Goal: Book appointment/travel/reservation

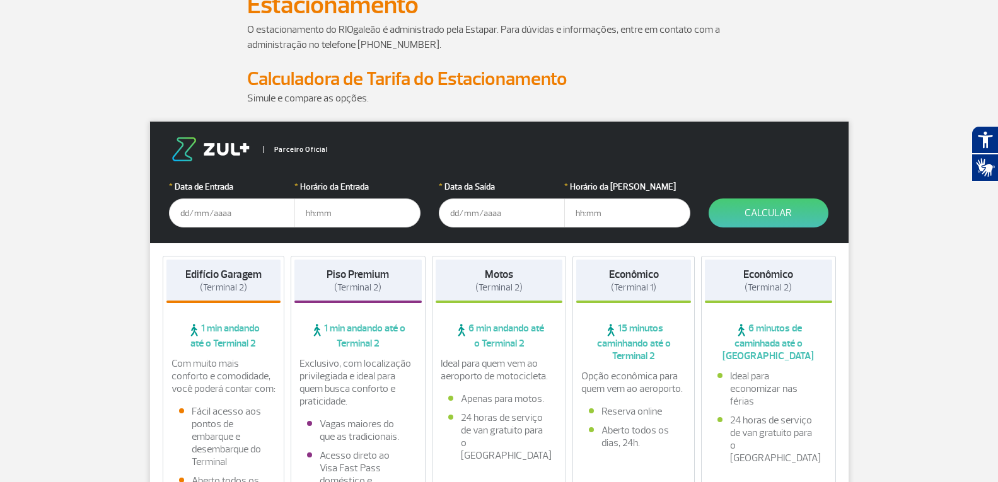
scroll to position [126, 0]
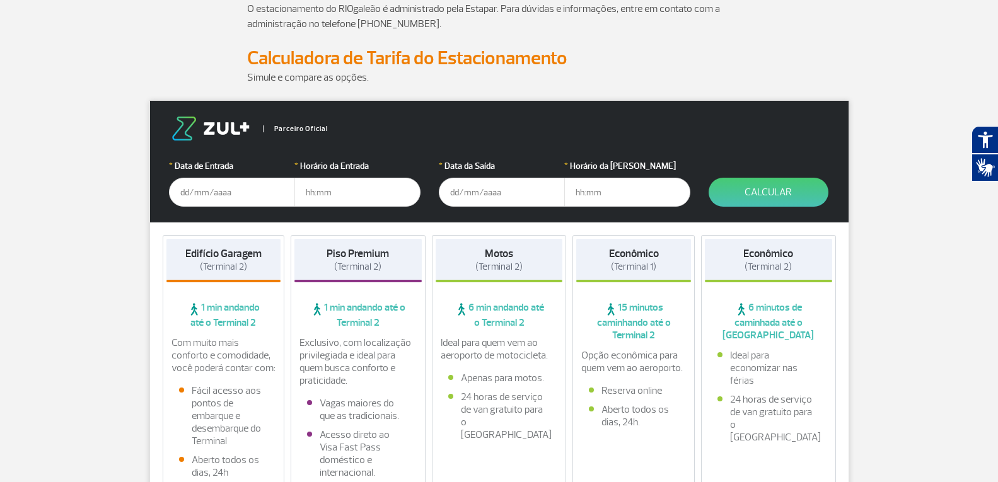
click at [224, 187] on input "text" at bounding box center [232, 192] width 126 height 29
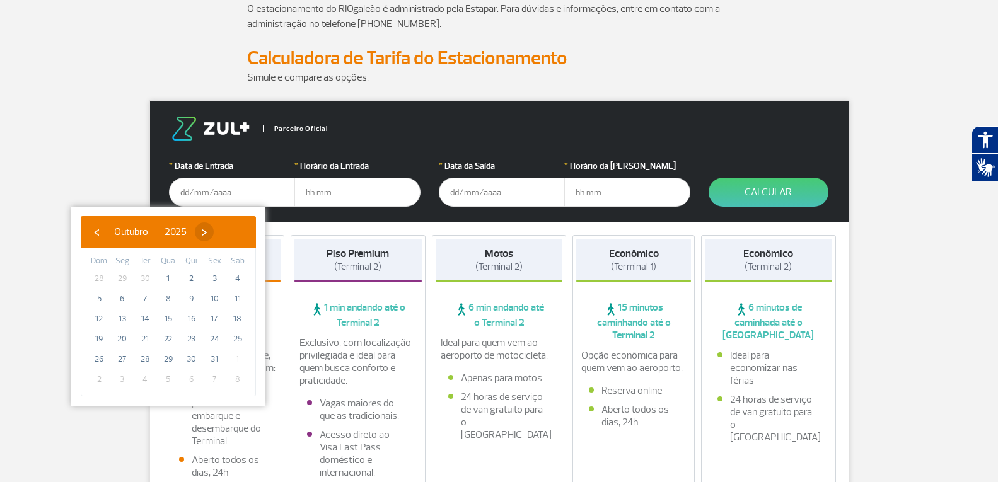
click at [214, 235] on span "›" at bounding box center [204, 232] width 19 height 19
click at [223, 235] on span "›" at bounding box center [213, 232] width 19 height 19
click at [95, 233] on span "‹" at bounding box center [96, 232] width 19 height 19
click at [236, 342] on span "27" at bounding box center [238, 339] width 20 height 20
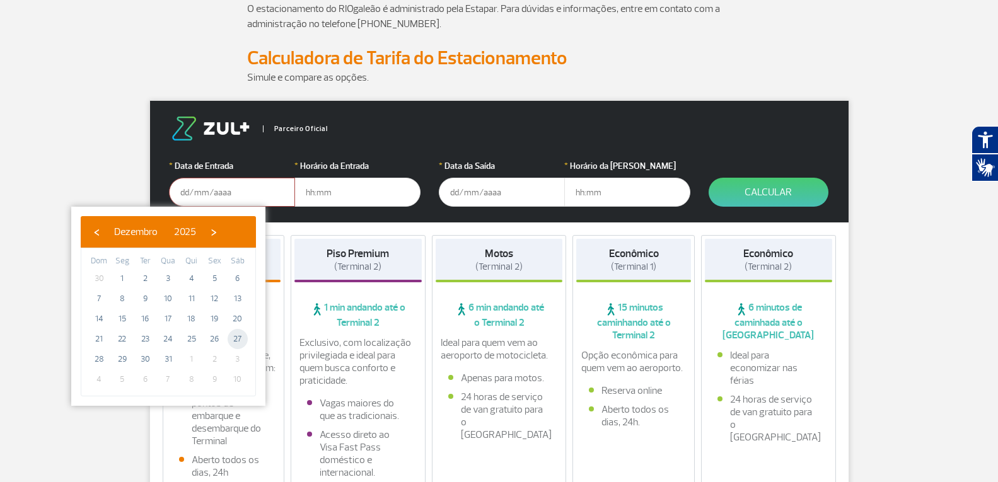
type input "[DATE]"
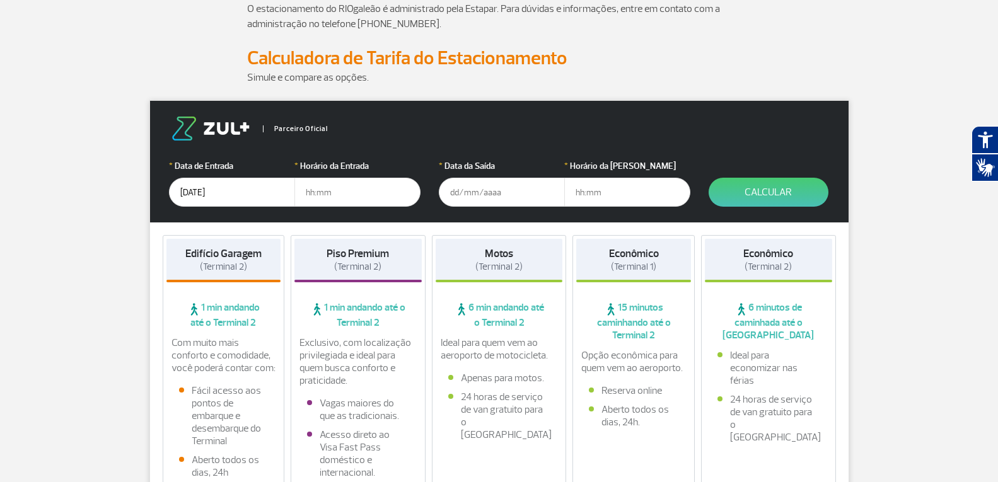
click at [336, 183] on input "text" at bounding box center [357, 192] width 126 height 29
type input "12:00"
click at [482, 203] on input "text" at bounding box center [502, 192] width 126 height 29
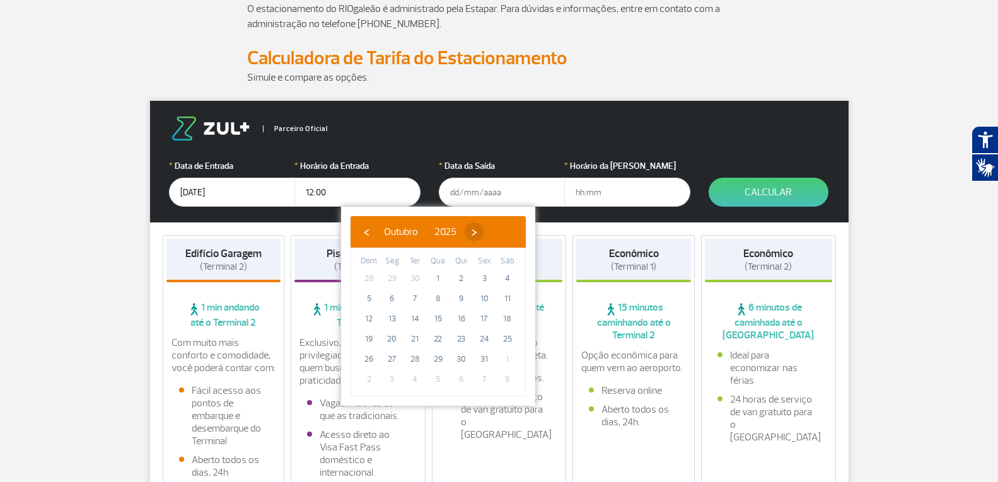
click at [484, 235] on span "›" at bounding box center [474, 232] width 19 height 19
click at [493, 235] on span "›" at bounding box center [483, 232] width 19 height 19
click at [507, 297] on span "10" at bounding box center [507, 299] width 20 height 20
type input "[DATE]"
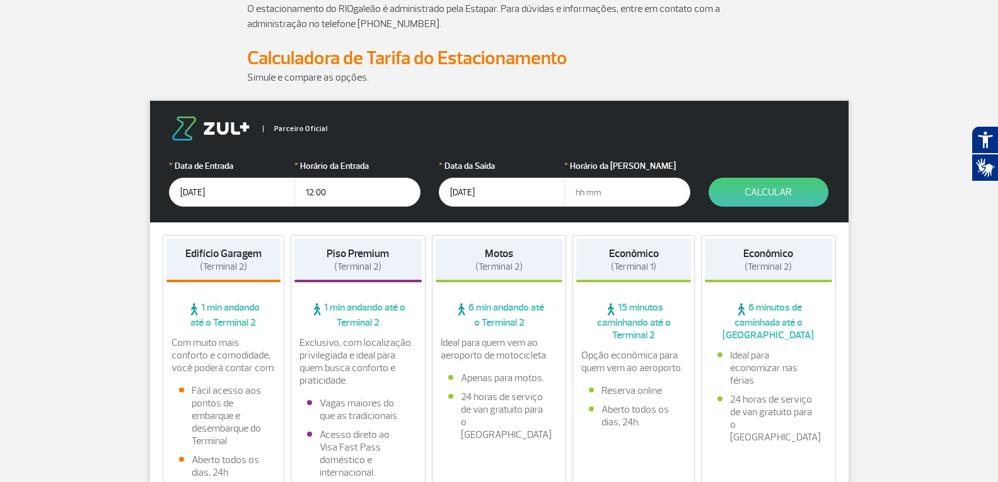
click at [596, 197] on input "text" at bounding box center [627, 192] width 126 height 29
type input "23:00"
click at [774, 194] on button "Calcular" at bounding box center [769, 192] width 120 height 29
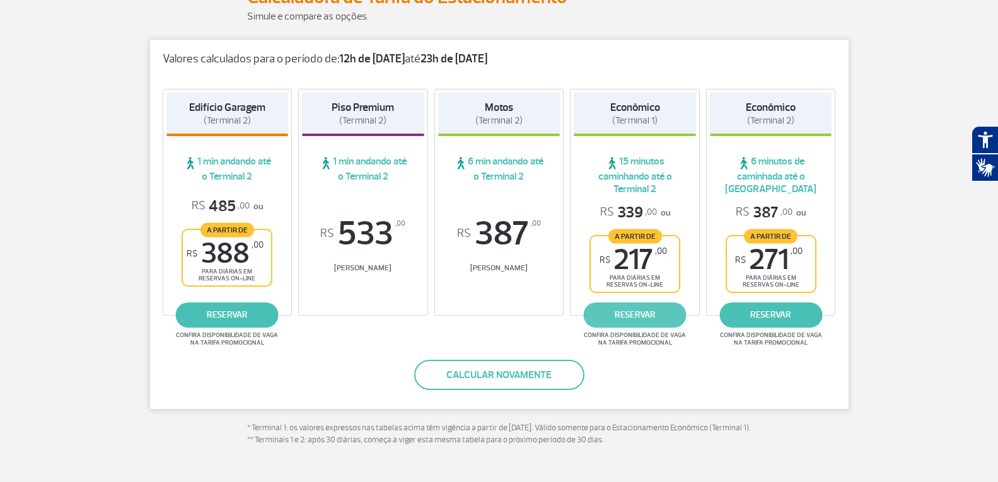
scroll to position [189, 0]
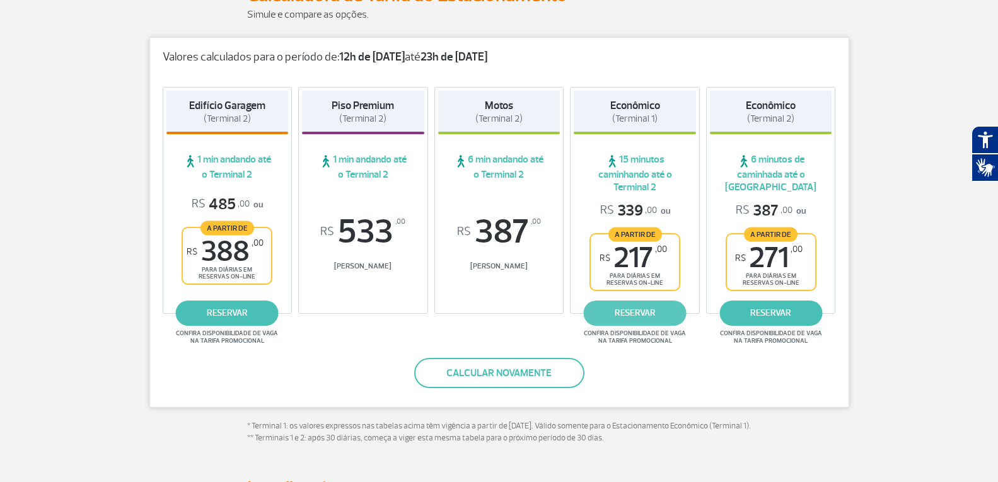
click at [661, 312] on link "reservar" at bounding box center [635, 313] width 103 height 25
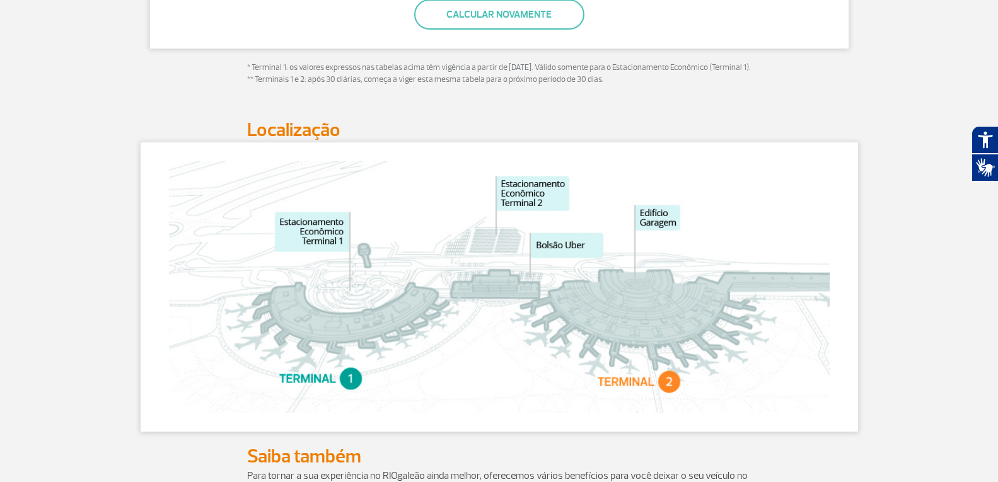
scroll to position [540, 0]
